Goal: Ask a question

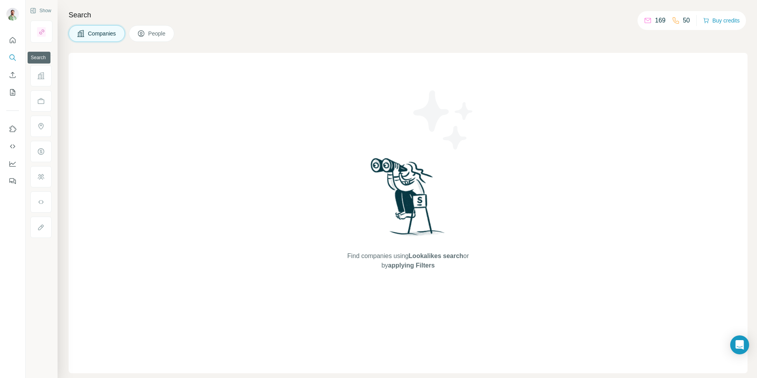
click at [9, 58] on icon "Search" at bounding box center [13, 58] width 8 height 8
click at [15, 56] on icon "Search" at bounding box center [13, 58] width 8 height 8
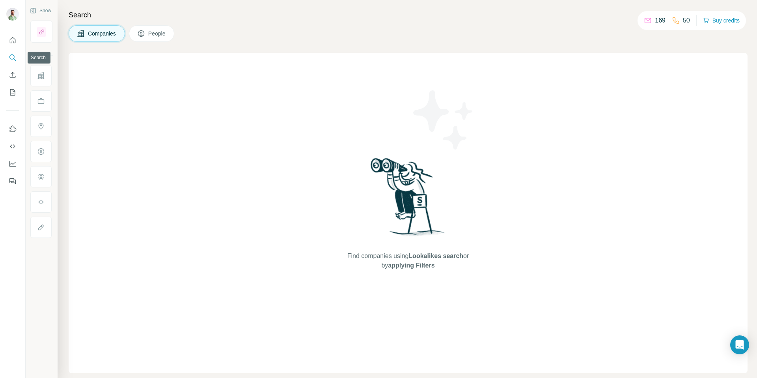
click at [10, 63] on button "Search" at bounding box center [12, 57] width 13 height 14
click at [276, 40] on div "Companies People" at bounding box center [408, 33] width 679 height 17
click at [742, 348] on icon "Open Intercom Messenger" at bounding box center [739, 345] width 9 height 10
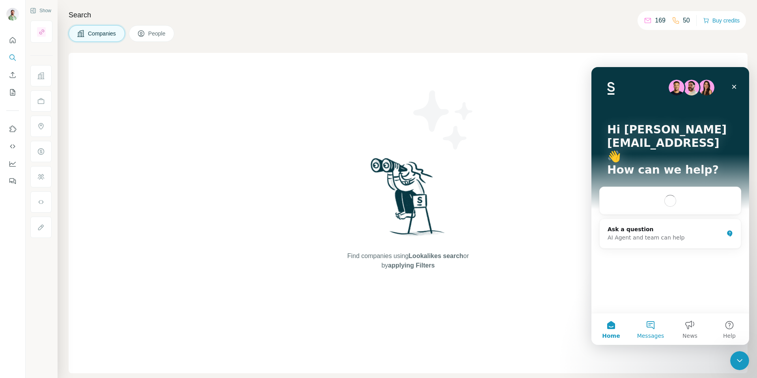
click at [646, 329] on button "Messages" at bounding box center [650, 329] width 39 height 32
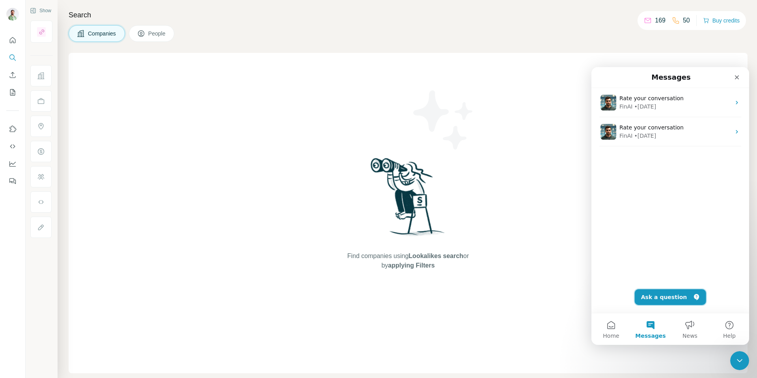
click at [662, 298] on button "Ask a question" at bounding box center [670, 297] width 71 height 16
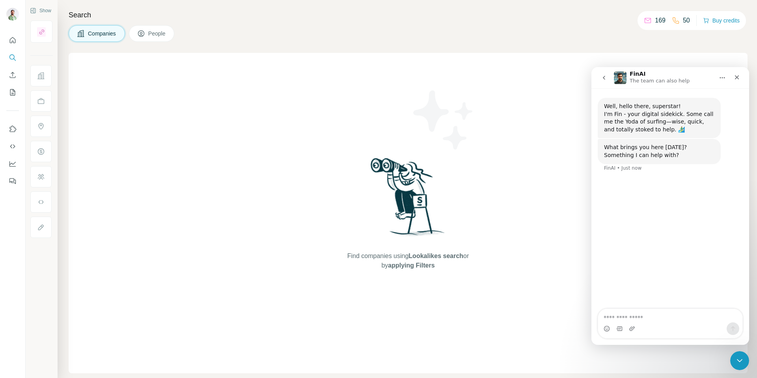
type textarea "*"
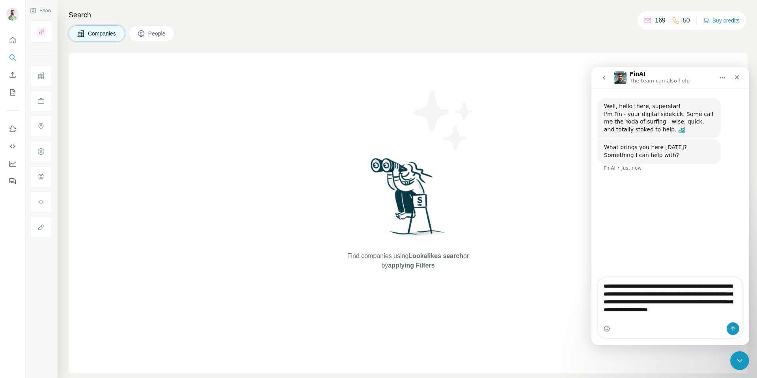
type textarea "**********"
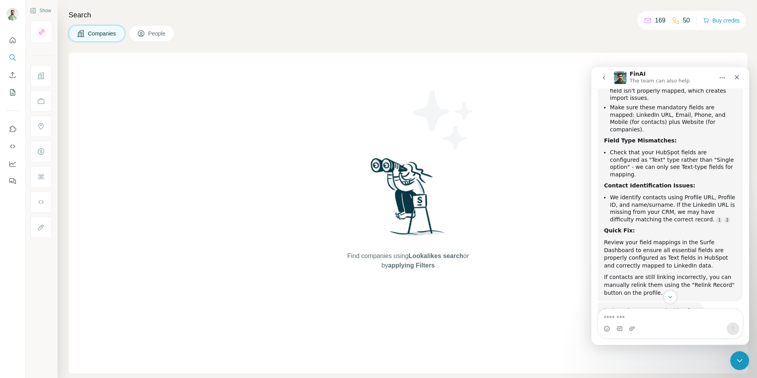
scroll to position [206, 0]
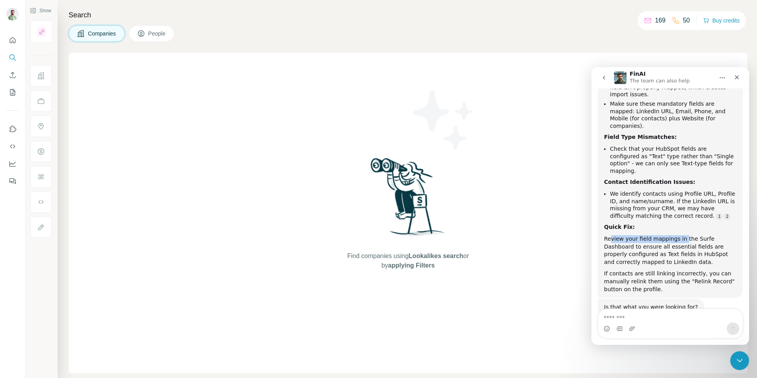
drag, startPoint x: 611, startPoint y: 224, endPoint x: 682, endPoint y: 226, distance: 71.0
click at [682, 235] on div "Review your field mappings in the Surfe Dashboard to ensure all essential field…" at bounding box center [670, 250] width 133 height 31
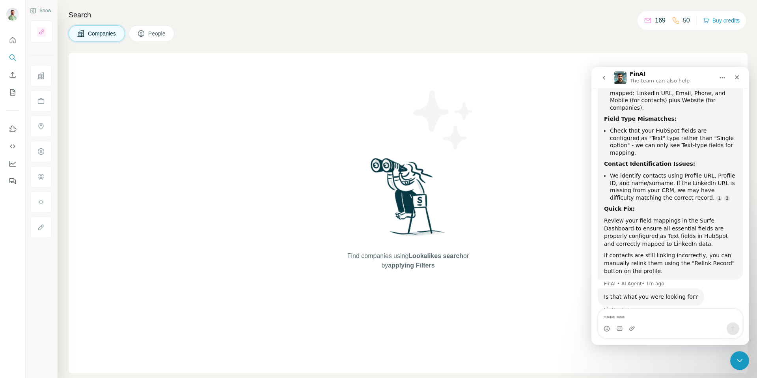
click at [632, 224] on div "Review your field mappings in the Surfe Dashboard to ensure all essential field…" at bounding box center [670, 232] width 133 height 31
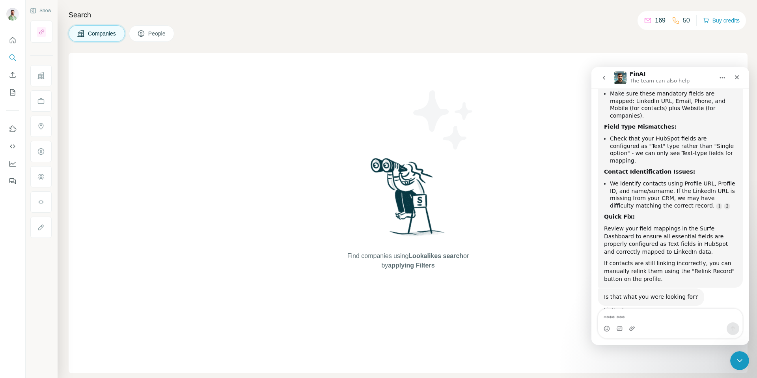
click at [636, 267] on div "If contacts are still linking incorrectly, you can manually relink them using t…" at bounding box center [670, 271] width 133 height 23
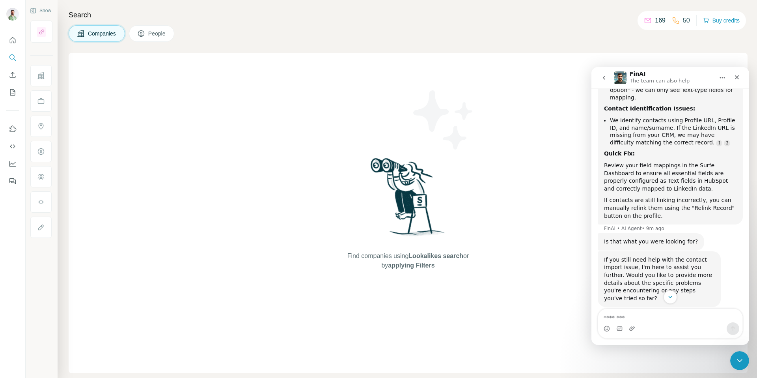
scroll to position [280, 0]
drag, startPoint x: 698, startPoint y: 243, endPoint x: 605, endPoint y: 232, distance: 93.4
click at [600, 250] on div "If you still need help with the contact import issue, I'm here to assist you fu…" at bounding box center [659, 278] width 123 height 56
